Goal: Check status: Check status

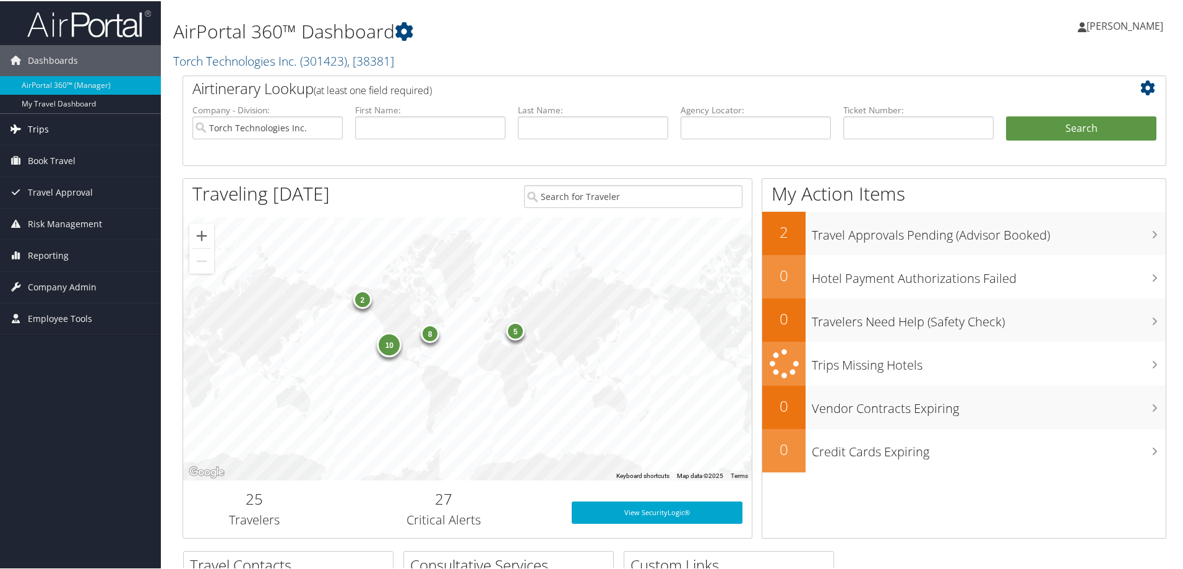
click at [33, 127] on span "Trips" at bounding box center [38, 128] width 21 height 31
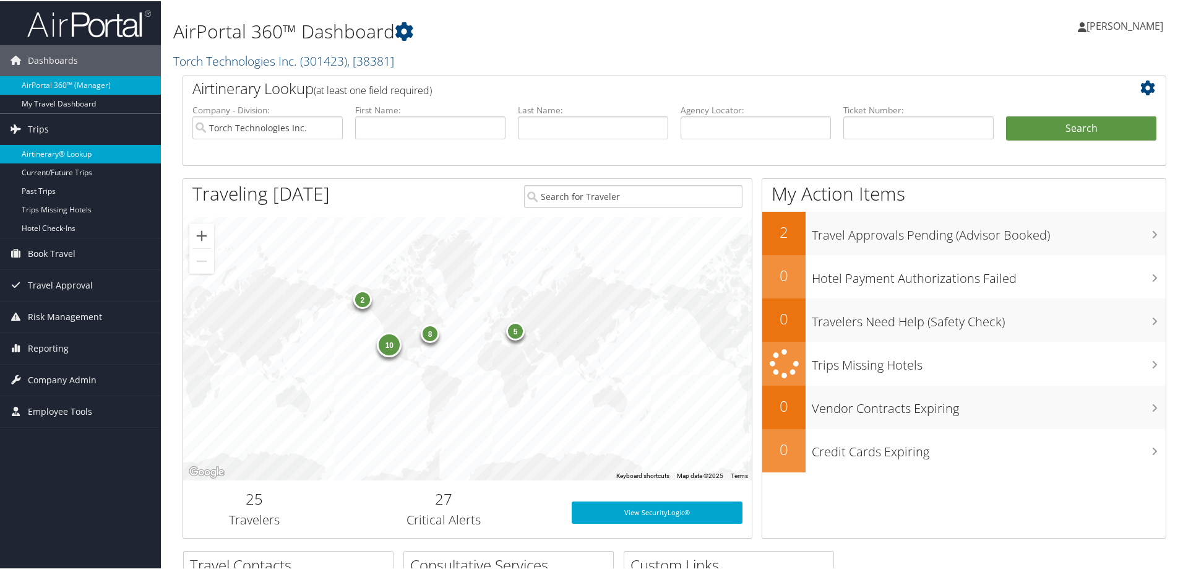
click at [40, 155] on link "Airtinerary® Lookup" at bounding box center [80, 153] width 161 height 19
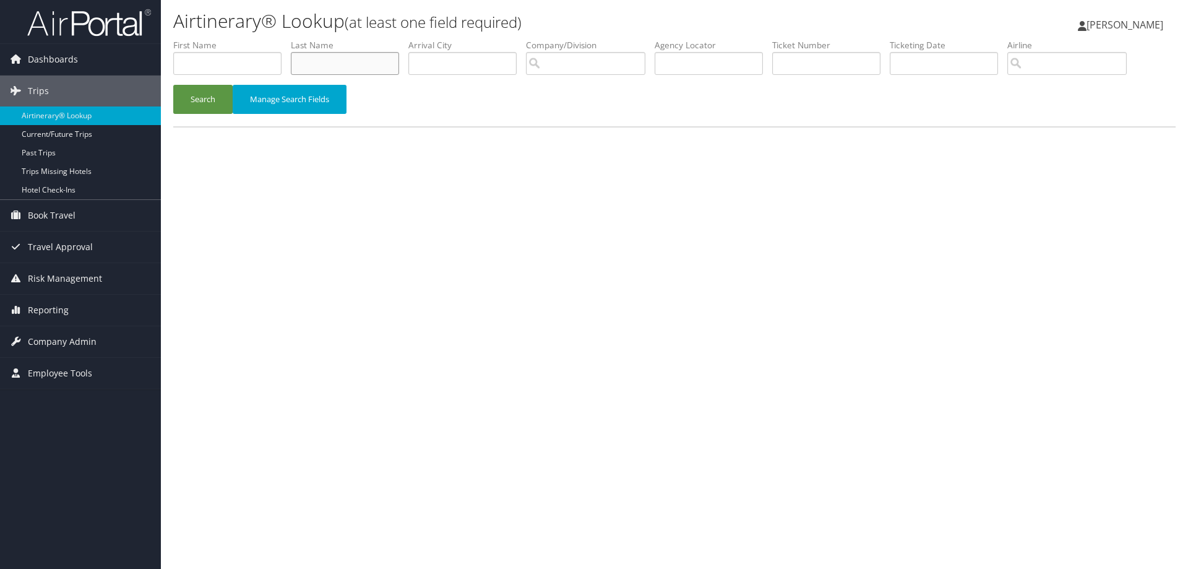
click at [316, 66] on input "text" at bounding box center [345, 63] width 108 height 23
type input "Lowman"
click at [555, 60] on input "search" at bounding box center [585, 63] width 119 height 23
click at [570, 92] on div "Torch Technologies Inc. (301423)" at bounding box center [621, 86] width 174 height 12
type input "Torch Technologies Inc."
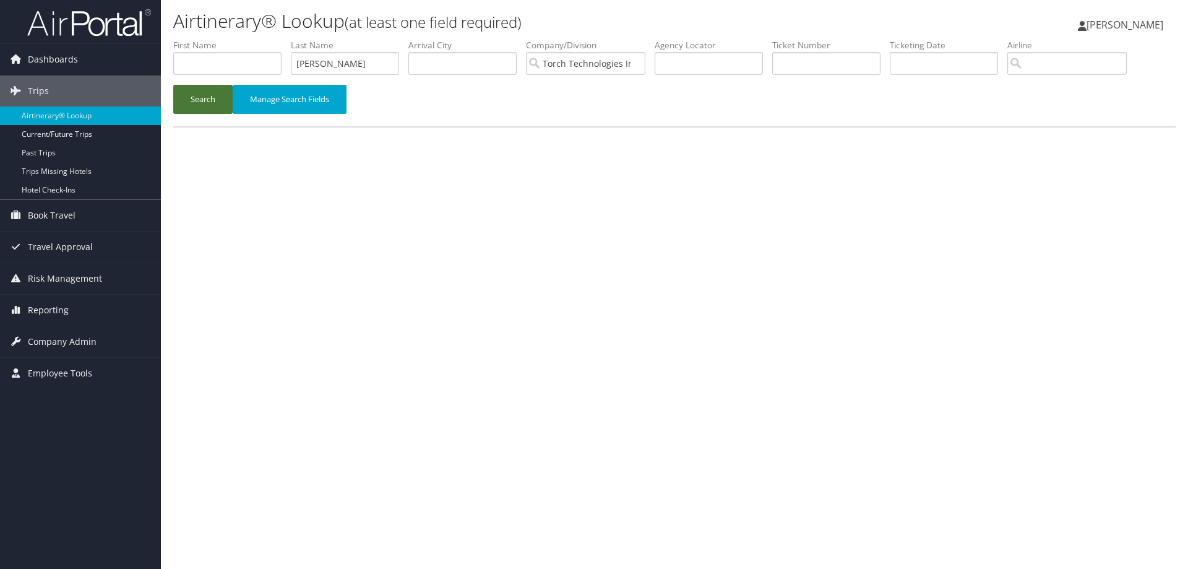
click at [213, 96] on button "Search" at bounding box center [202, 99] width 59 height 29
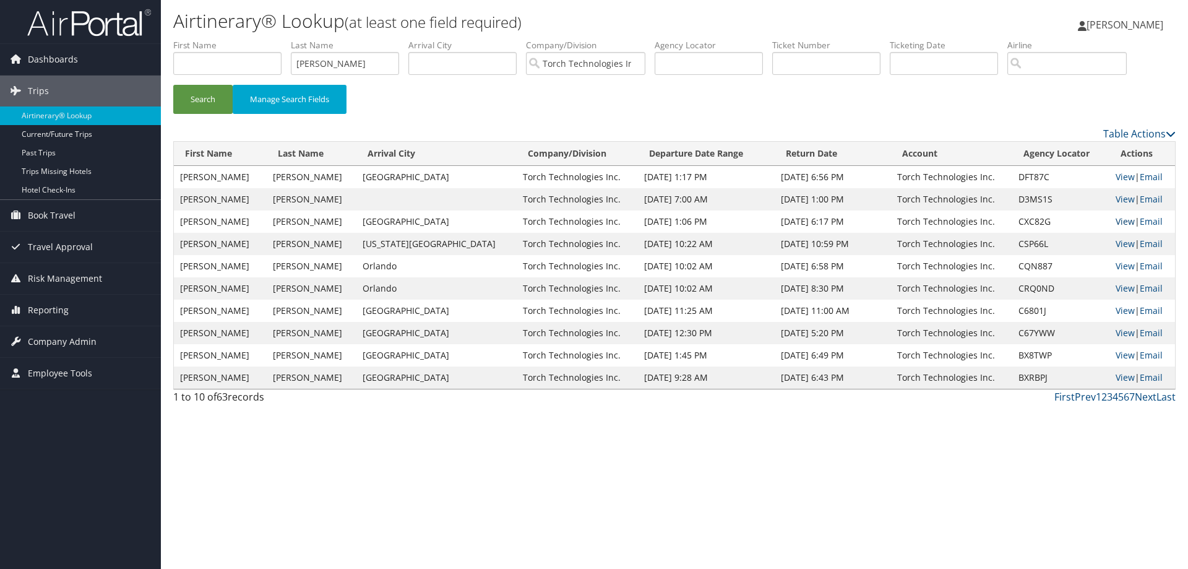
click at [1119, 221] on link "View" at bounding box center [1124, 221] width 19 height 12
click at [1117, 199] on link "View" at bounding box center [1124, 199] width 19 height 12
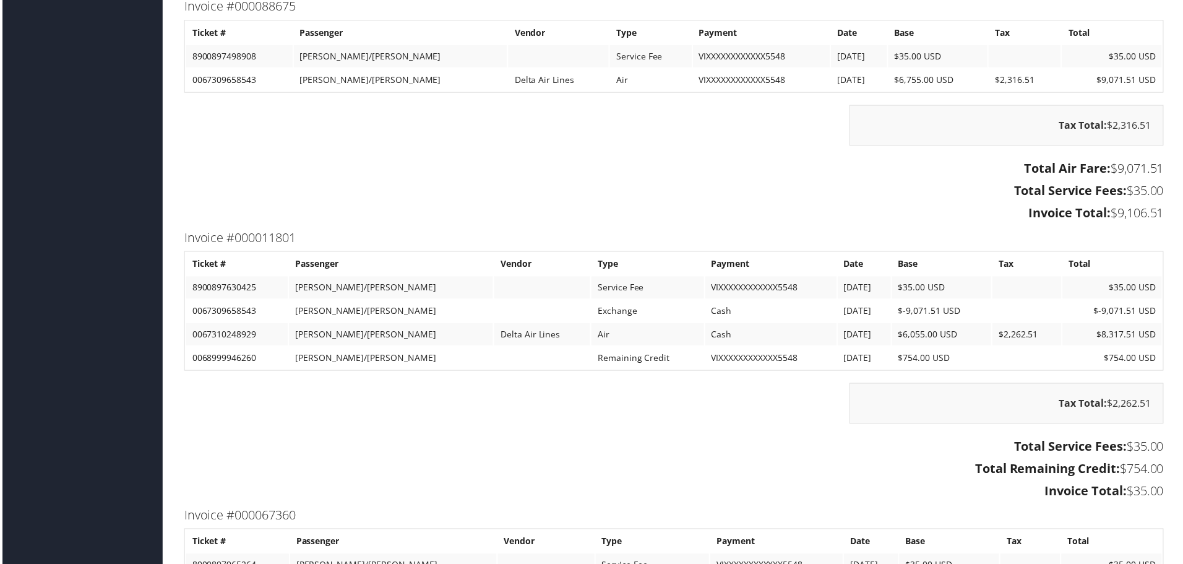
scroll to position [2397, 0]
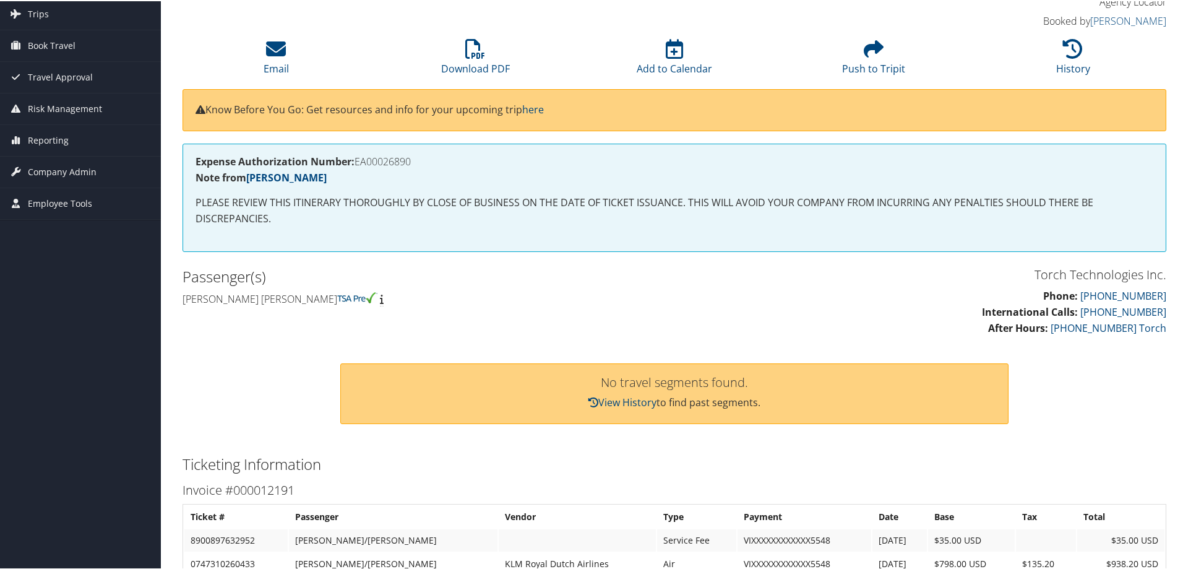
scroll to position [62, 0]
